Goal: Task Accomplishment & Management: Use online tool/utility

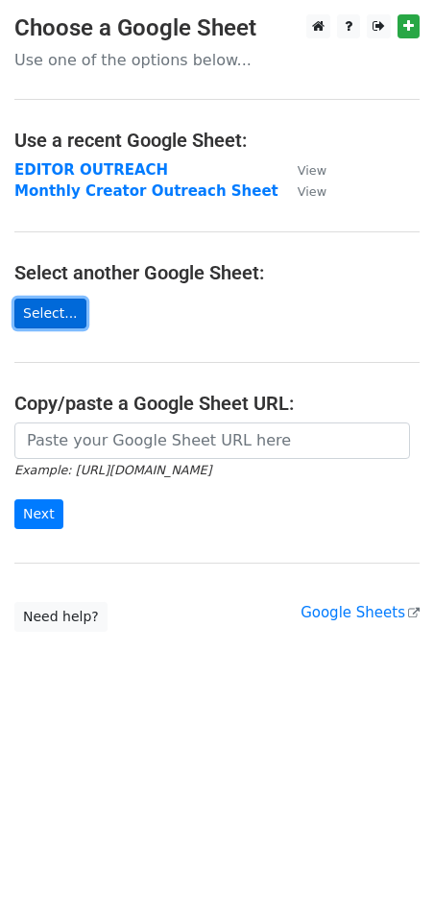
click at [56, 309] on link "Select..." at bounding box center [50, 313] width 72 height 30
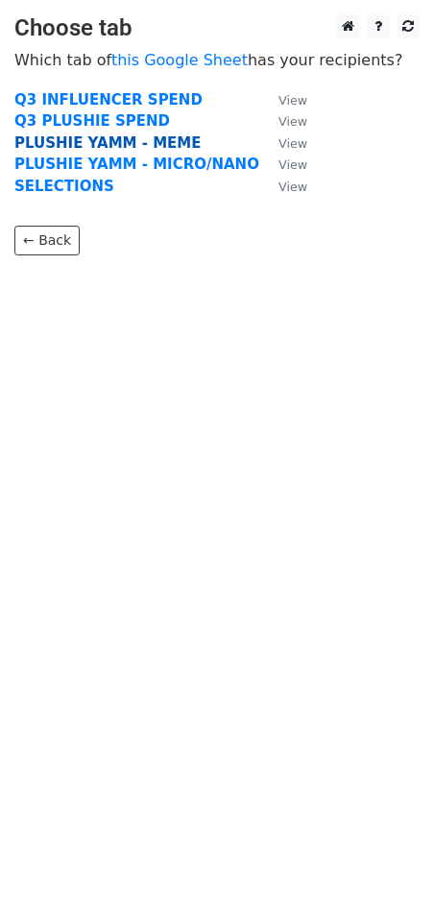
click at [125, 139] on strong "PLUSHIE YAMM - MEME" at bounding box center [107, 142] width 187 height 17
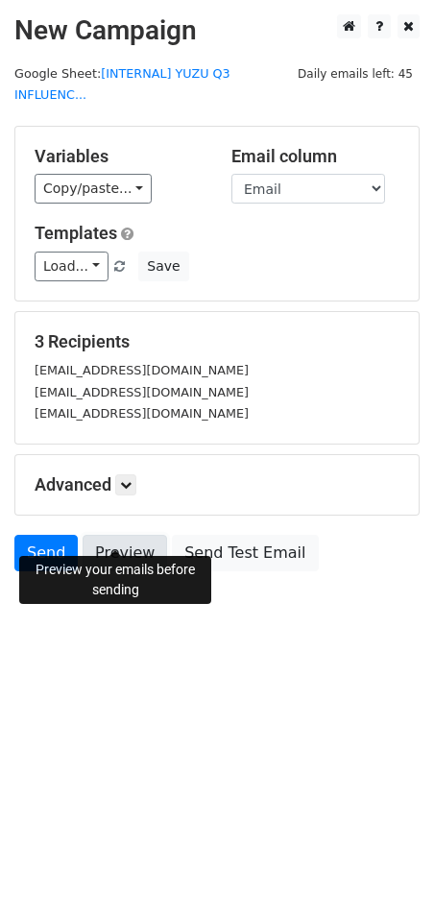
click at [145, 535] on link "Preview" at bounding box center [125, 553] width 84 height 36
click at [38, 535] on link "Send" at bounding box center [45, 553] width 63 height 36
